Goal: Information Seeking & Learning: Learn about a topic

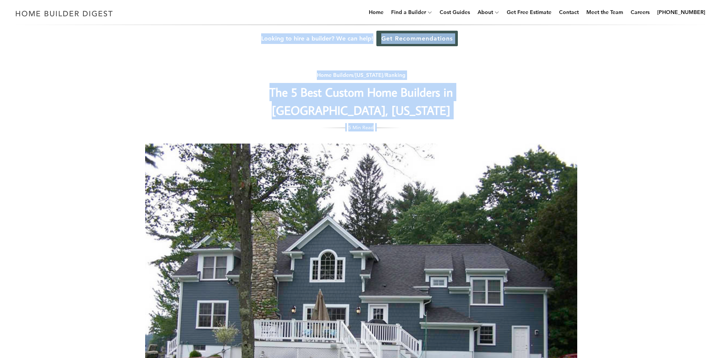
drag, startPoint x: 216, startPoint y: 31, endPoint x: 443, endPoint y: 130, distance: 247.7
click at [443, 130] on div "5 Min Read" at bounding box center [361, 127] width 302 height 8
drag, startPoint x: 341, startPoint y: 98, endPoint x: 210, endPoint y: 38, distance: 144.0
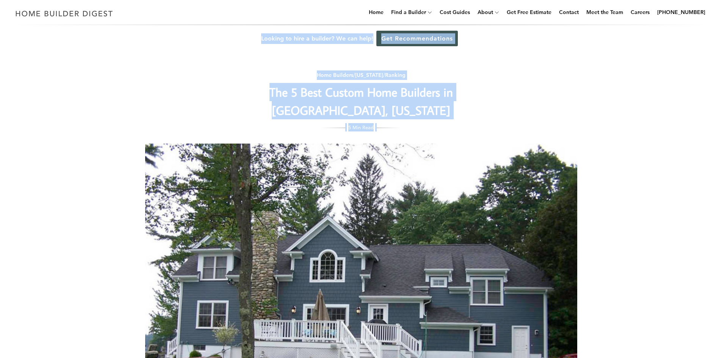
click at [210, 38] on div "Looking to hire a builder? We can help! Get Recommendations" at bounding box center [361, 38] width 722 height 27
drag, startPoint x: 226, startPoint y: 34, endPoint x: 401, endPoint y: 128, distance: 198.3
click at [401, 128] on div "5 Min Read" at bounding box center [361, 127] width 302 height 8
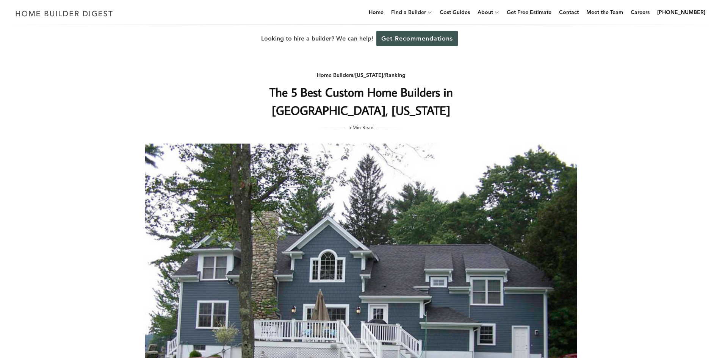
click at [151, 77] on div "Home Builders / [US_STATE] / Ranking The 5 Best Custom Home Builders in [GEOGRA…" at bounding box center [361, 259] width 456 height 415
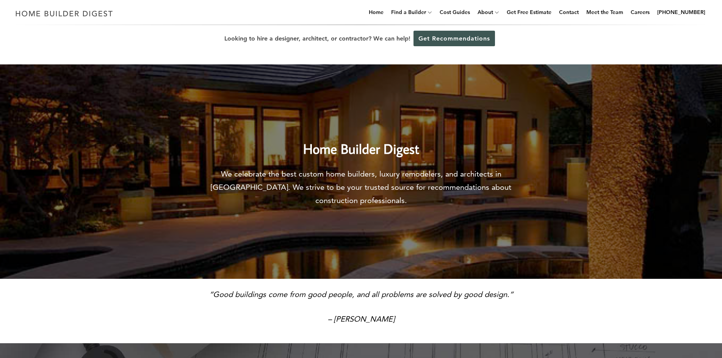
click at [236, 107] on img at bounding box center [361, 171] width 722 height 215
